Goal: Information Seeking & Learning: Learn about a topic

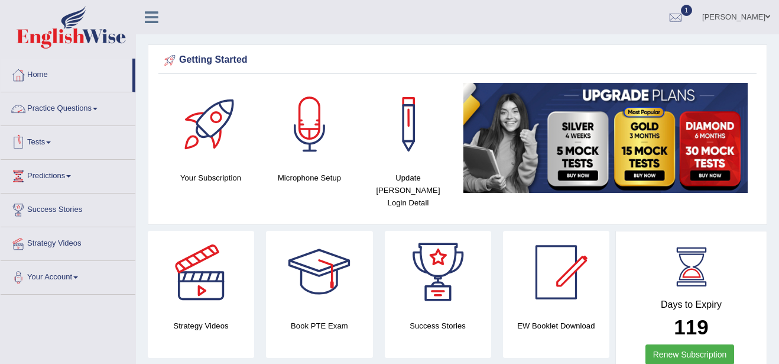
click at [96, 109] on span at bounding box center [95, 109] width 5 height 2
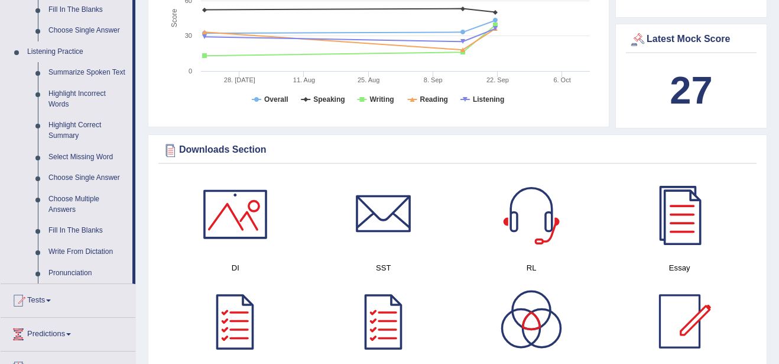
scroll to position [497, 0]
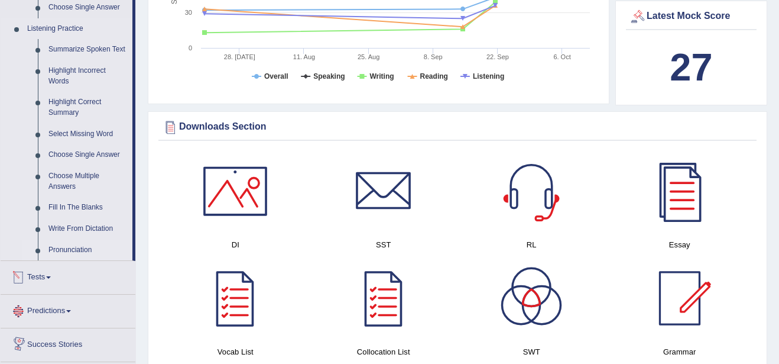
click at [64, 247] on link "Pronunciation" at bounding box center [87, 250] width 89 height 21
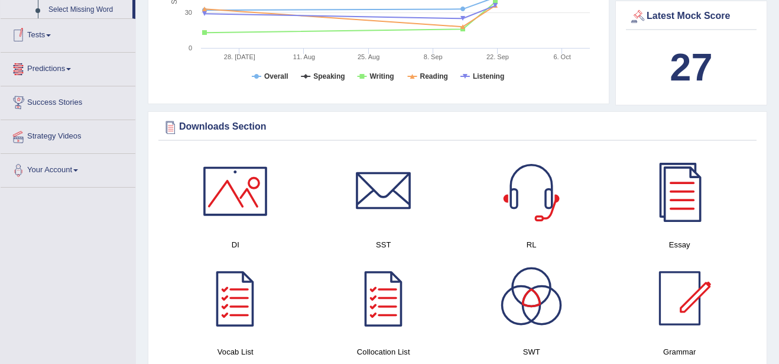
scroll to position [421, 0]
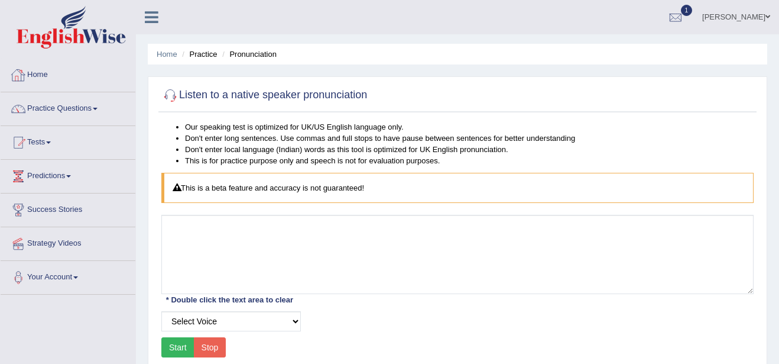
click at [43, 72] on link "Home" at bounding box center [68, 74] width 135 height 30
